Goal: Task Accomplishment & Management: Manage account settings

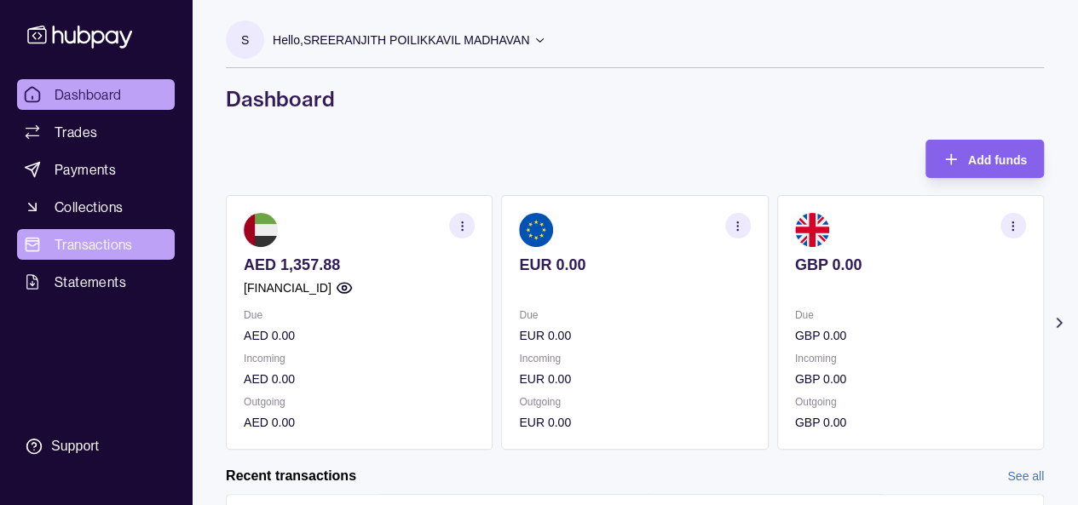
click at [106, 246] on span "Transactions" at bounding box center [94, 244] width 78 height 20
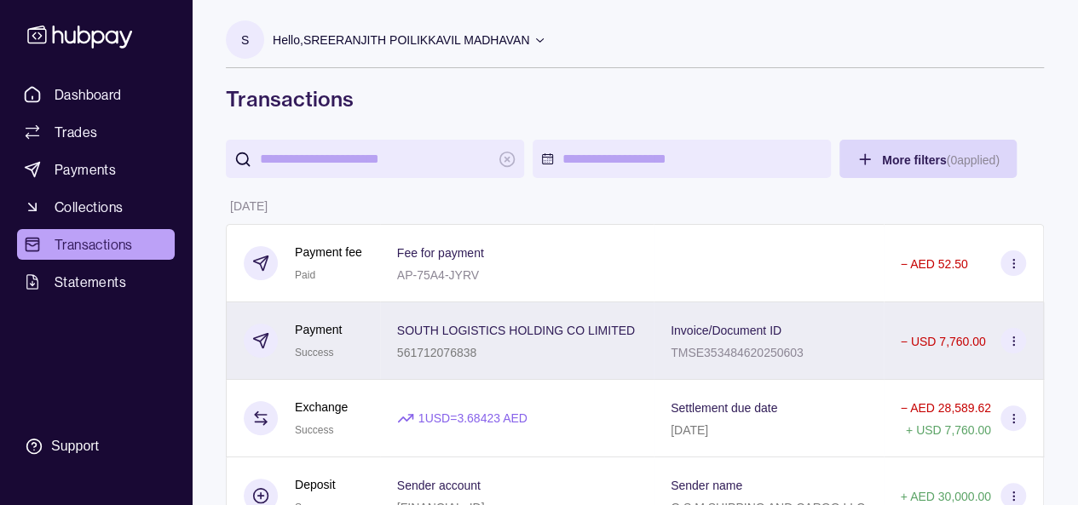
click at [1011, 337] on icon at bounding box center [1013, 341] width 13 height 13
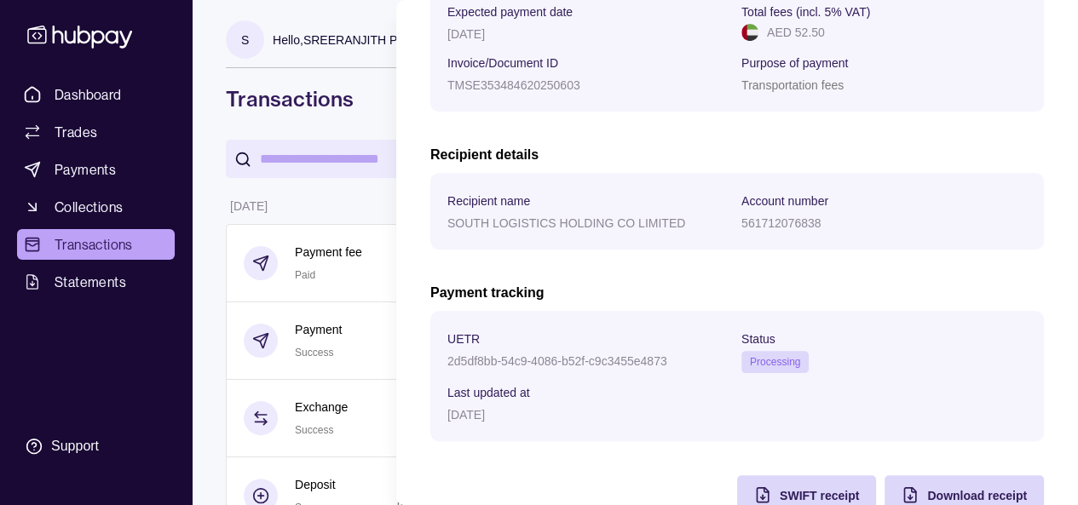
scroll to position [385, 0]
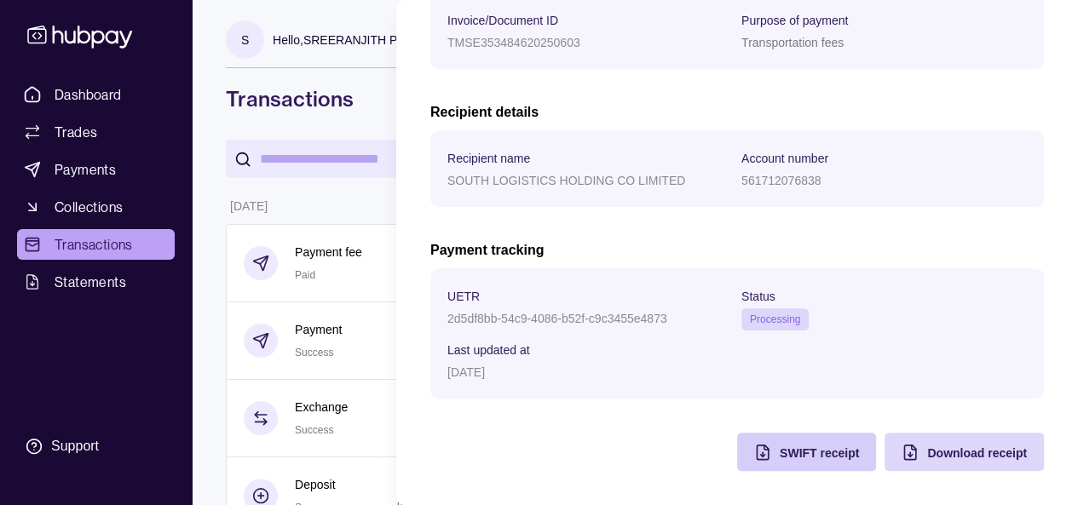
click at [804, 456] on span "SWIFT receipt" at bounding box center [819, 454] width 79 height 14
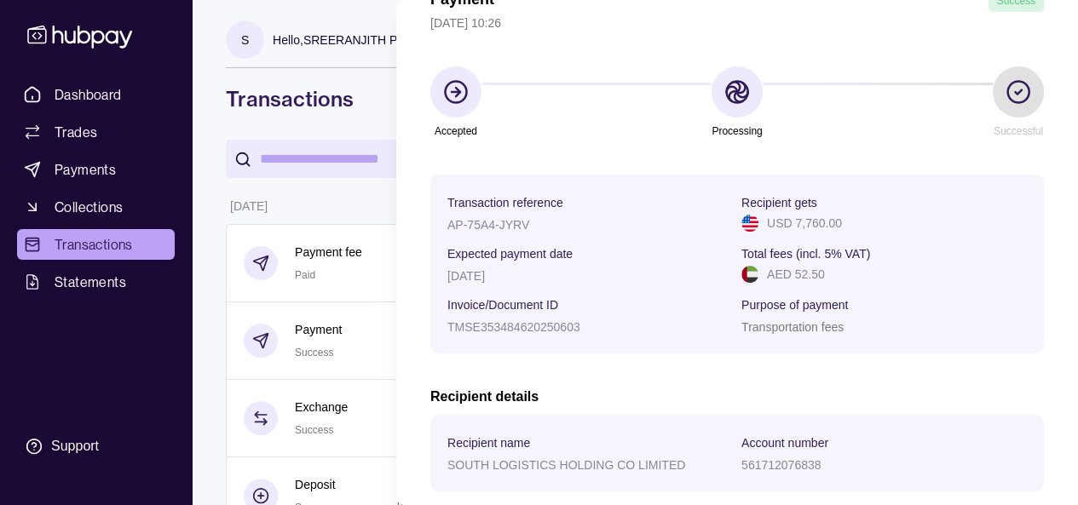
scroll to position [56, 0]
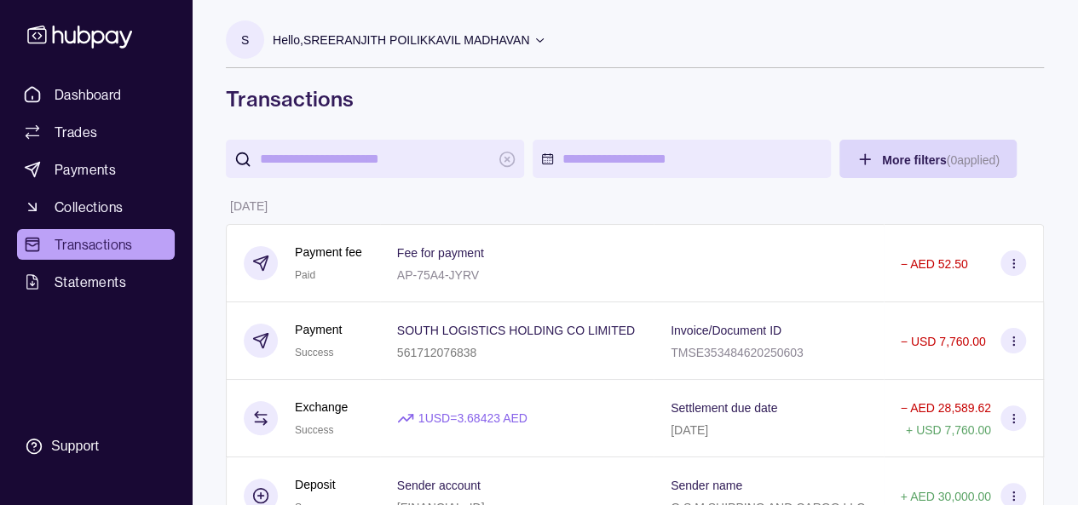
click at [95, 49] on html "Dashboard Trades Payments Collections Transactions Statements Support S Hello, …" at bounding box center [539, 284] width 1078 height 569
click at [97, 32] on icon at bounding box center [79, 37] width 105 height 23
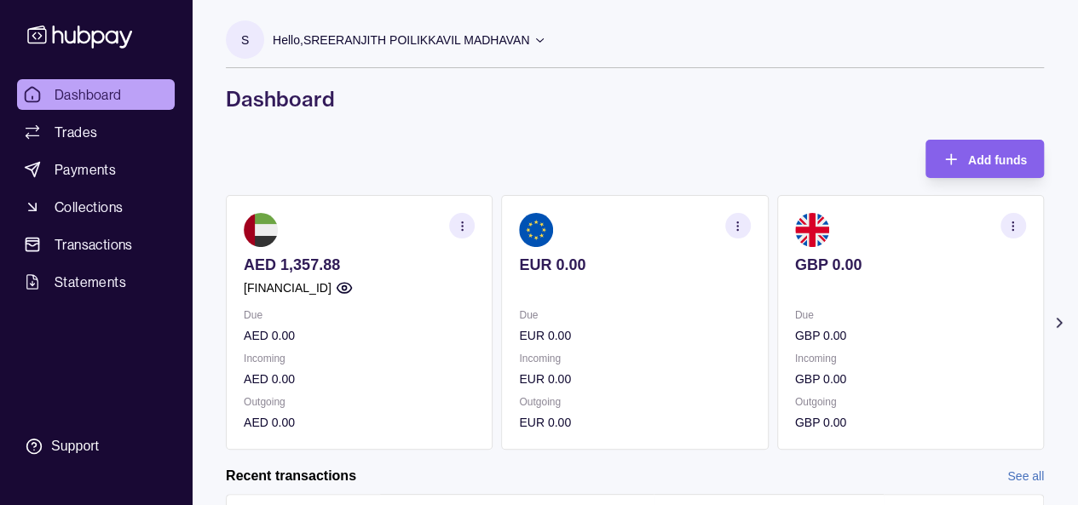
click at [545, 44] on icon at bounding box center [540, 39] width 13 height 13
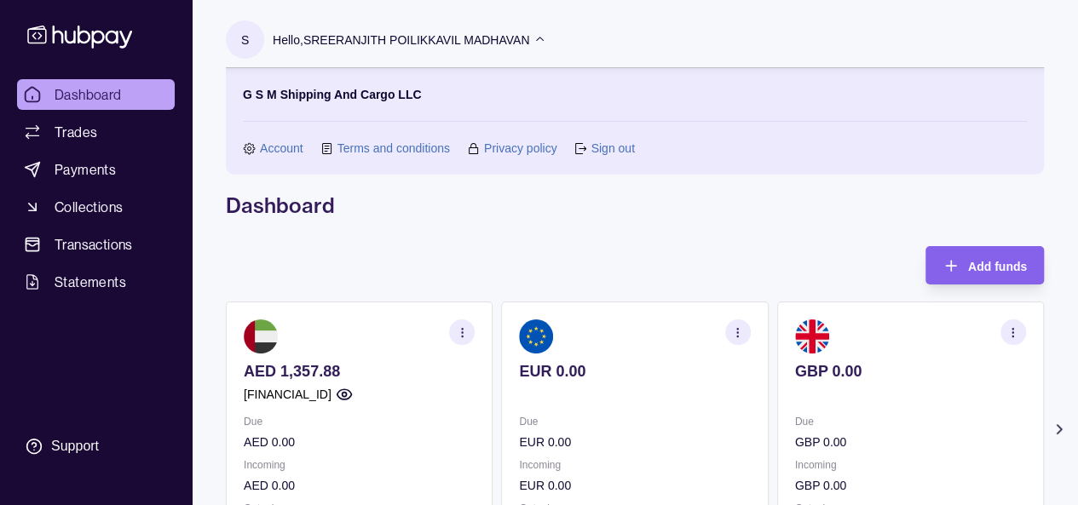
click at [595, 145] on link "Sign out" at bounding box center [612, 148] width 43 height 19
